Goal: Task Accomplishment & Management: Manage account settings

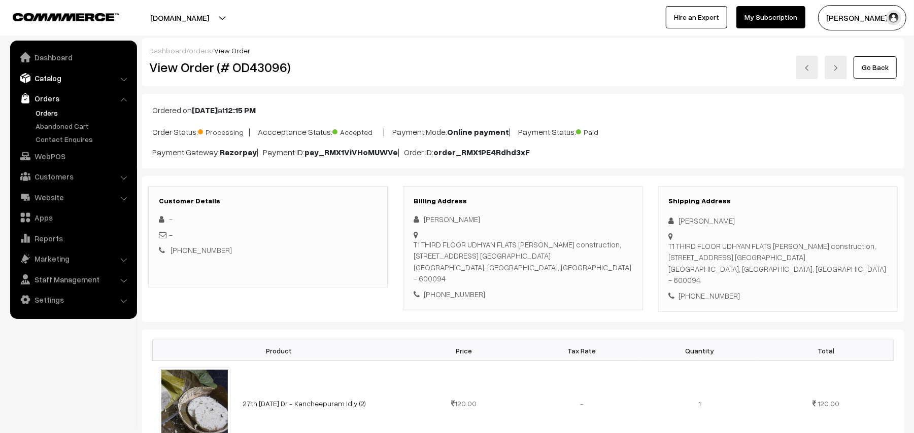
click at [49, 76] on link "Catalog" at bounding box center [73, 78] width 121 height 18
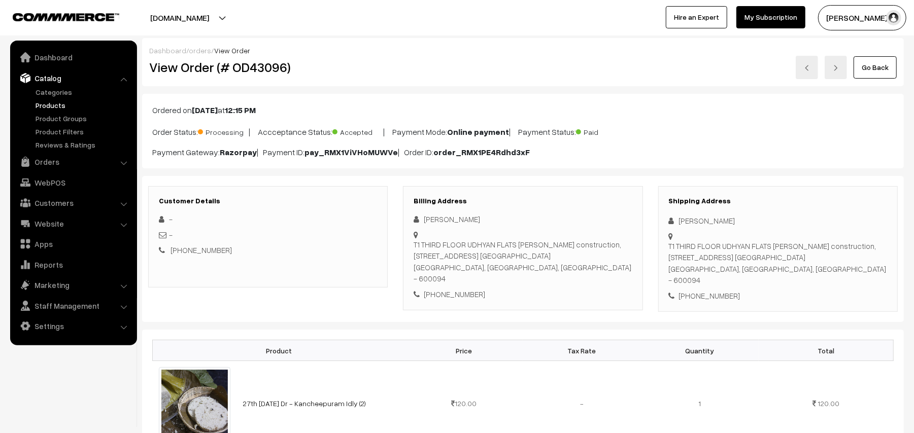
click at [51, 101] on link "Products" at bounding box center [83, 105] width 100 height 11
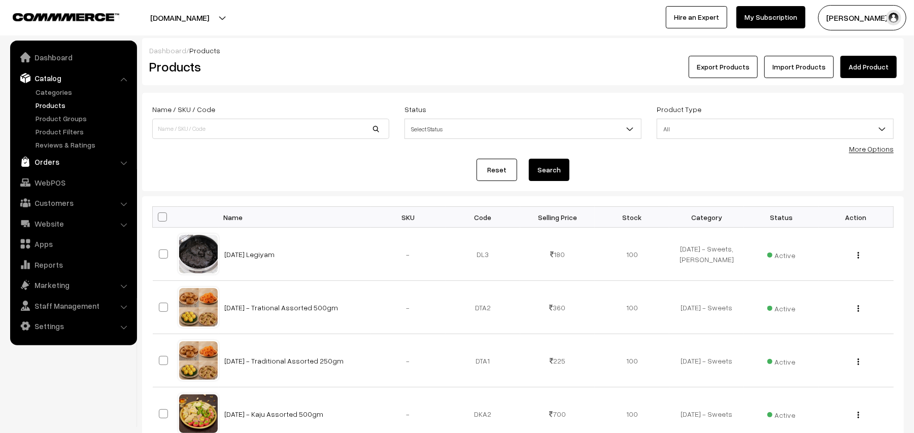
click at [49, 165] on link "Orders" at bounding box center [73, 162] width 121 height 18
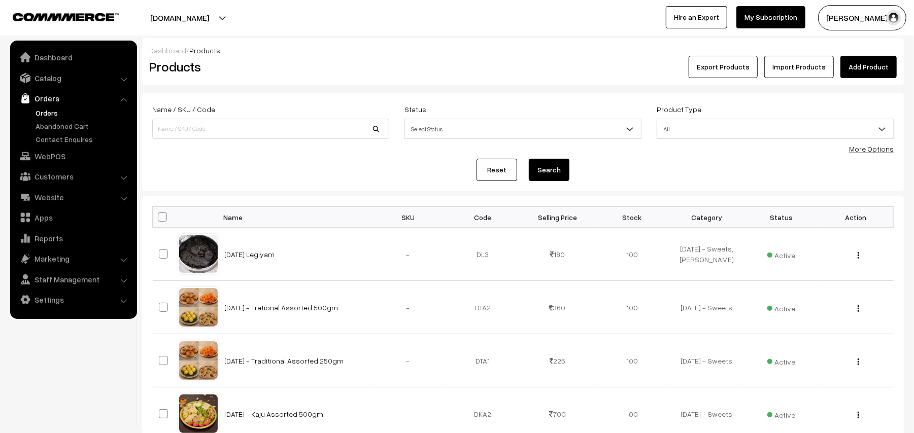
click at [53, 114] on link "Orders" at bounding box center [83, 113] width 100 height 11
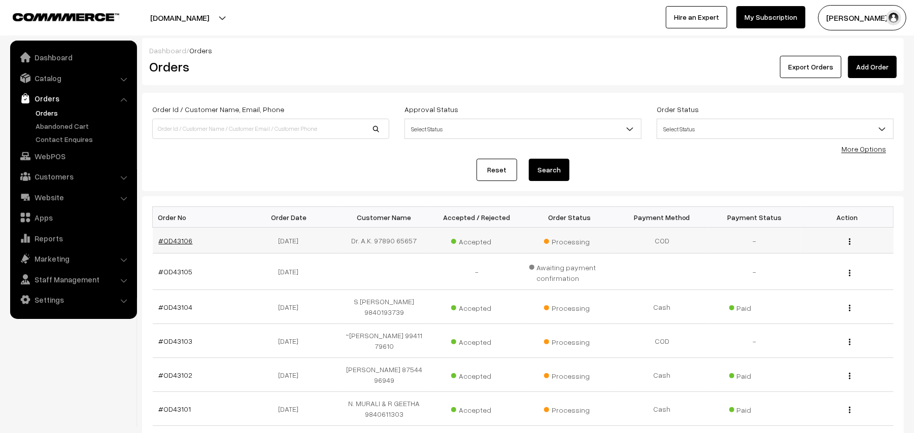
click at [181, 236] on link "#OD43106" at bounding box center [176, 240] width 34 height 9
click at [181, 241] on link "#OD43106" at bounding box center [176, 240] width 34 height 9
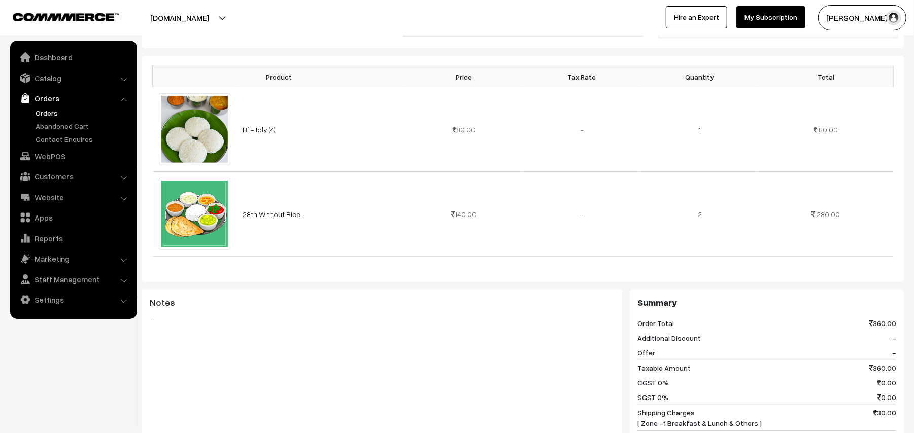
scroll to position [406, 0]
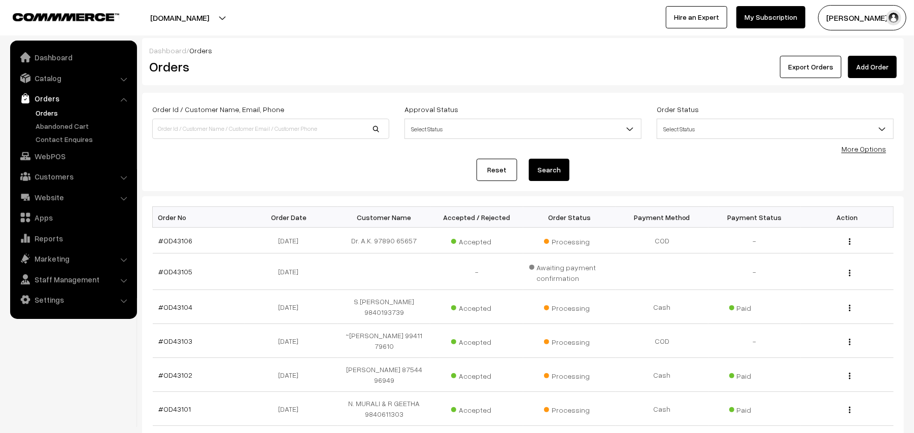
click at [43, 110] on link "Orders" at bounding box center [83, 113] width 100 height 11
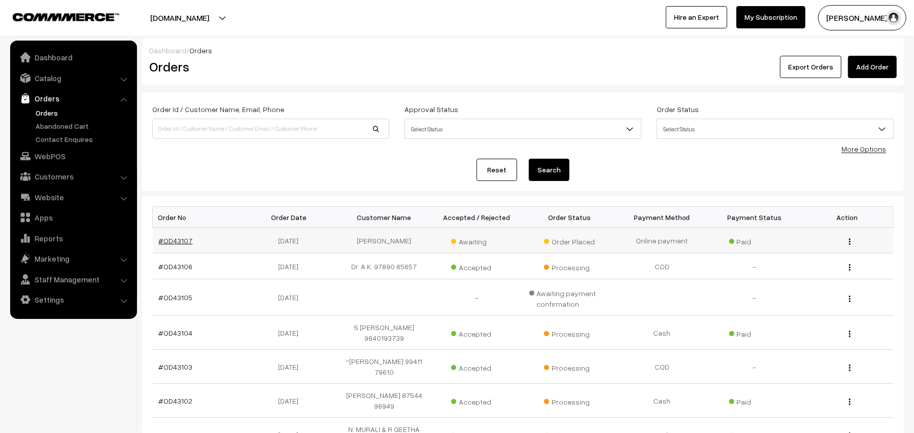
click at [173, 244] on link "#OD43107" at bounding box center [176, 240] width 34 height 9
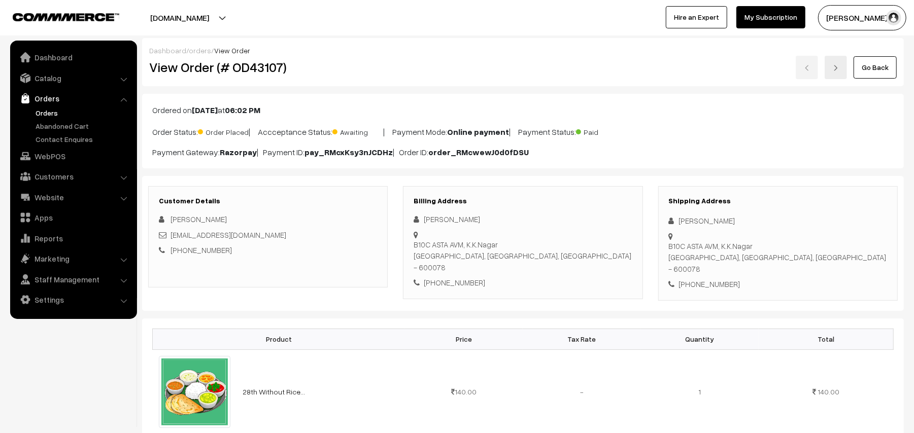
click at [869, 67] on link "Go Back" at bounding box center [875, 67] width 43 height 22
